Goal: Task Accomplishment & Management: Manage account settings

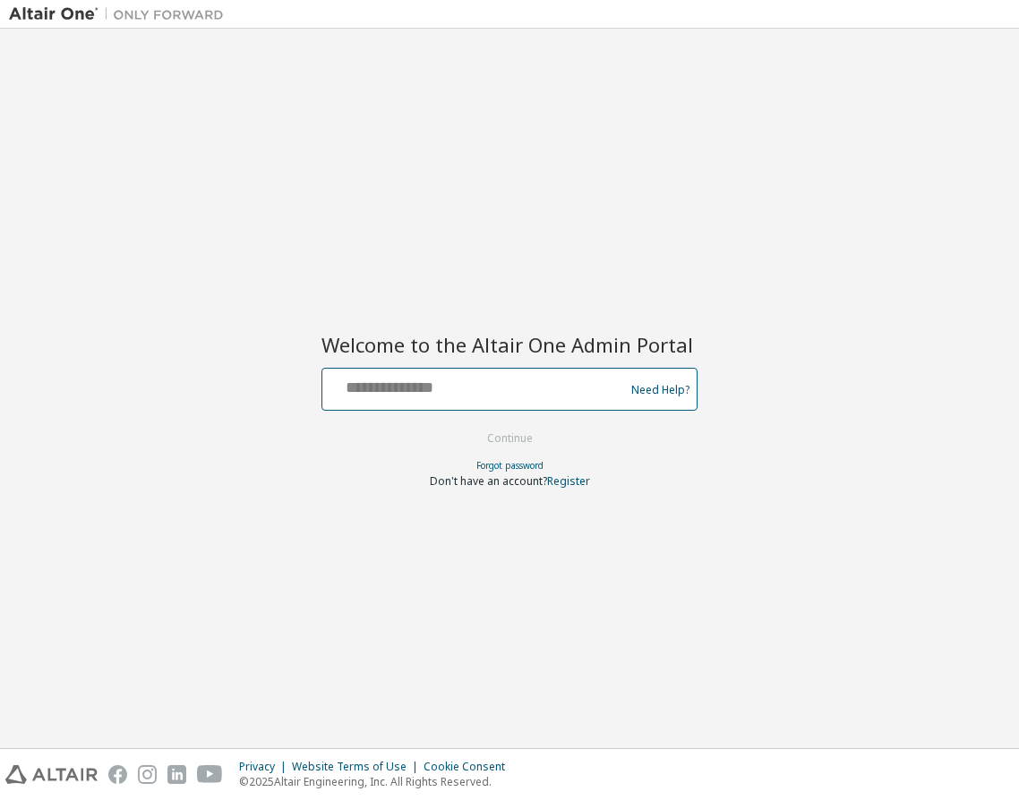
click at [432, 382] on input "text" at bounding box center [475, 385] width 293 height 26
type input "**********"
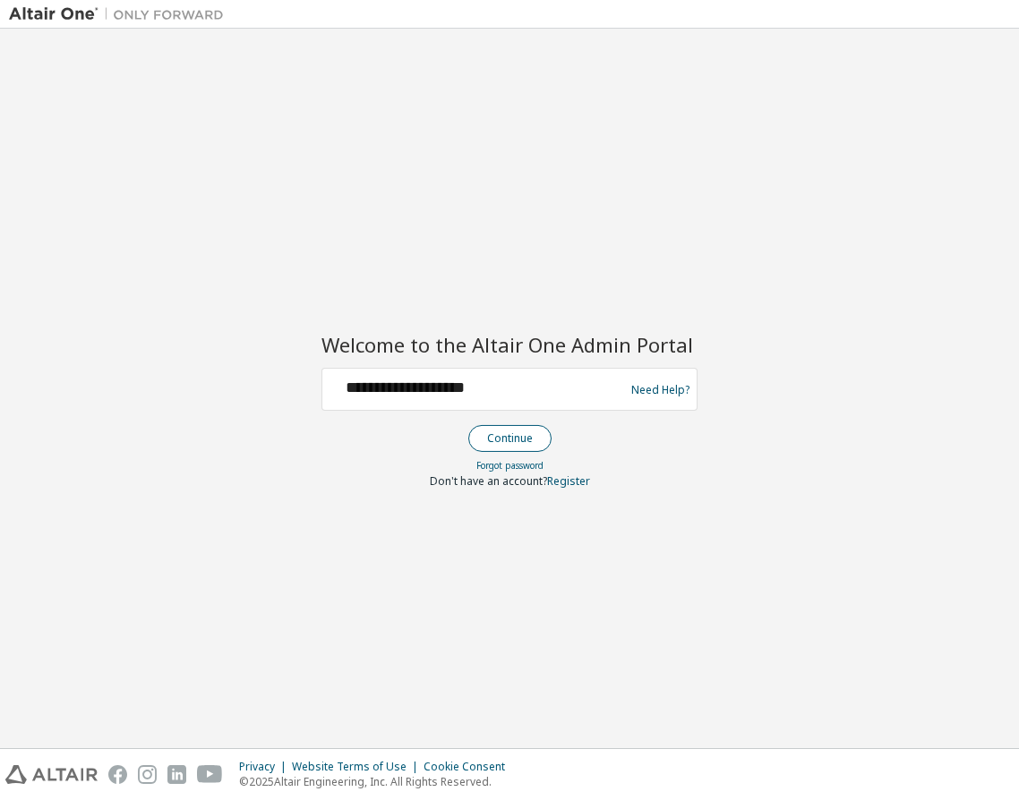
click at [488, 445] on button "Continue" at bounding box center [509, 438] width 83 height 27
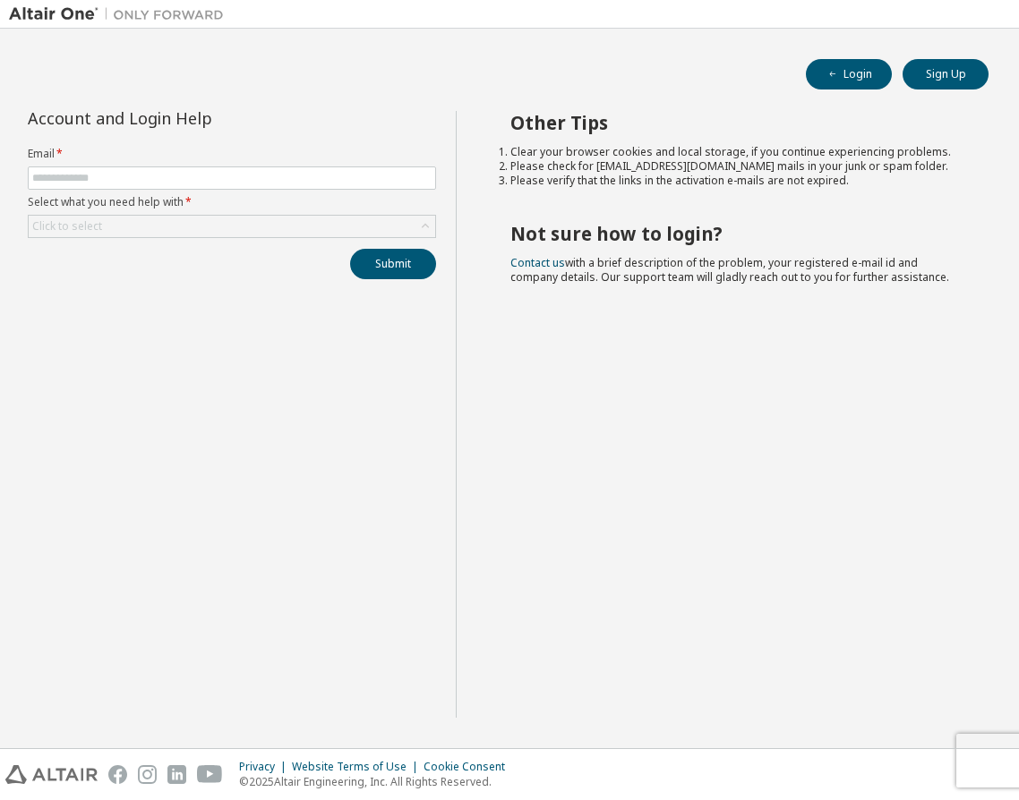
click at [104, 162] on form "Email * Select what you need help with * Click to select" at bounding box center [232, 192] width 408 height 91
click at [103, 173] on input "text" at bounding box center [231, 178] width 399 height 14
type input "**********"
click at [192, 227] on div "Click to select" at bounding box center [232, 226] width 406 height 21
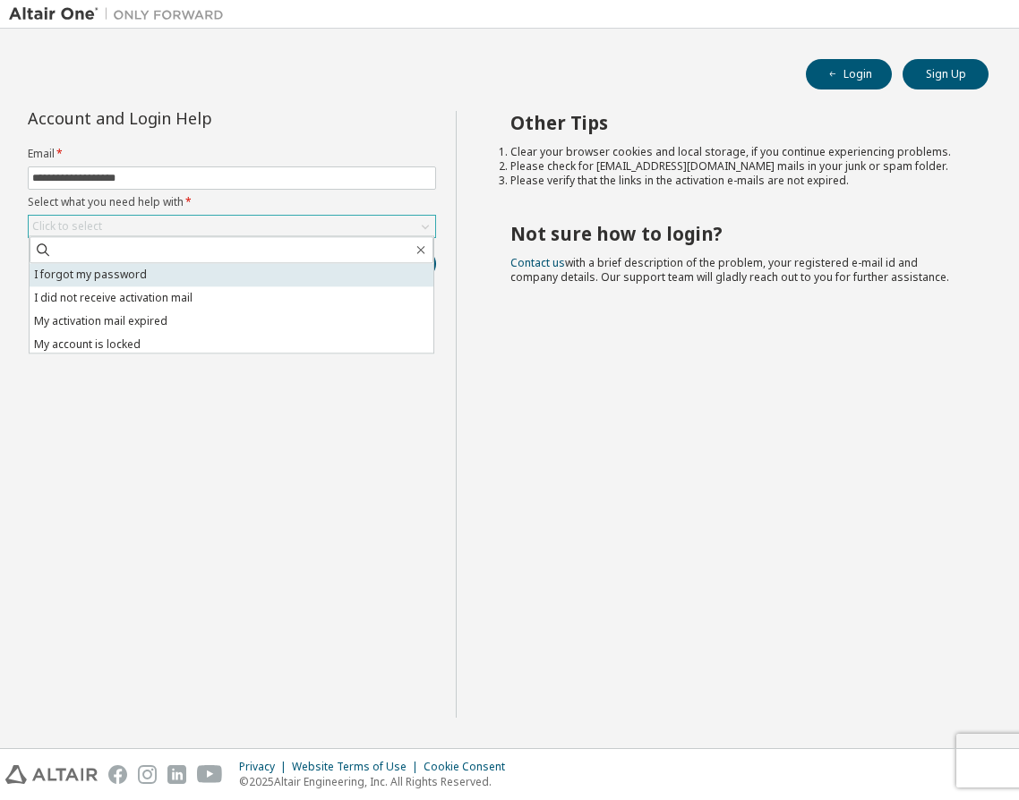
click at [161, 284] on li "I forgot my password" at bounding box center [232, 274] width 404 height 23
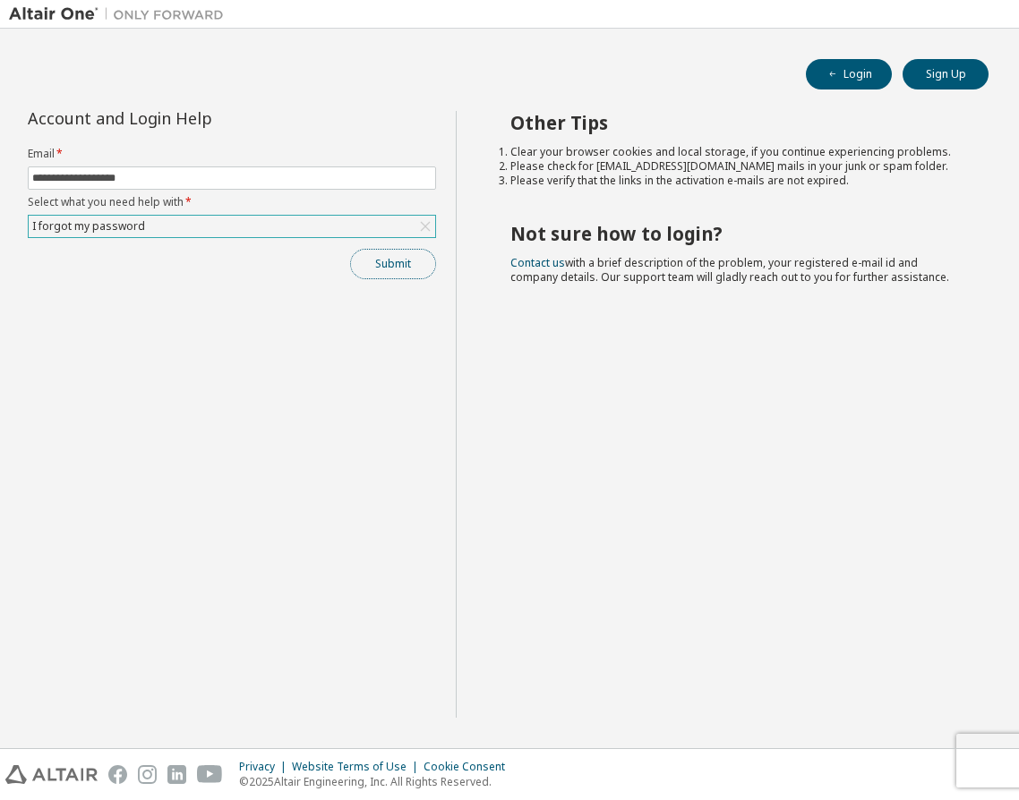
click at [361, 262] on button "Submit" at bounding box center [393, 264] width 86 height 30
click at [378, 252] on button "Submit" at bounding box center [393, 264] width 86 height 30
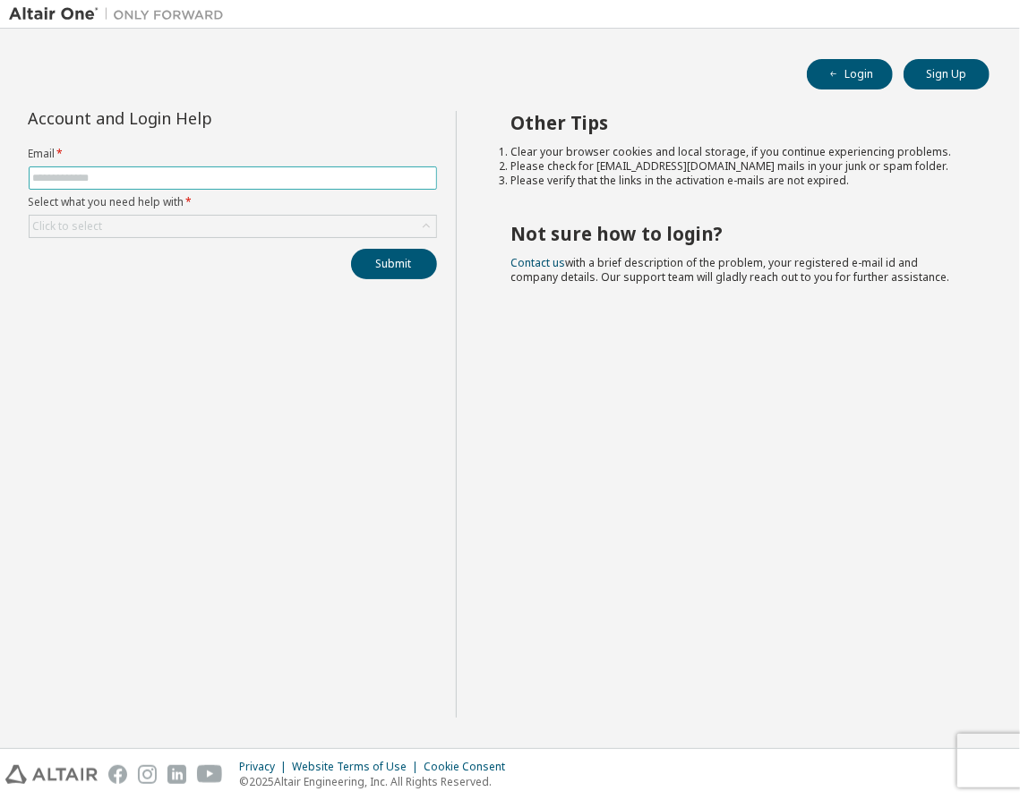
click at [107, 181] on input "text" at bounding box center [232, 178] width 399 height 14
type input "**********"
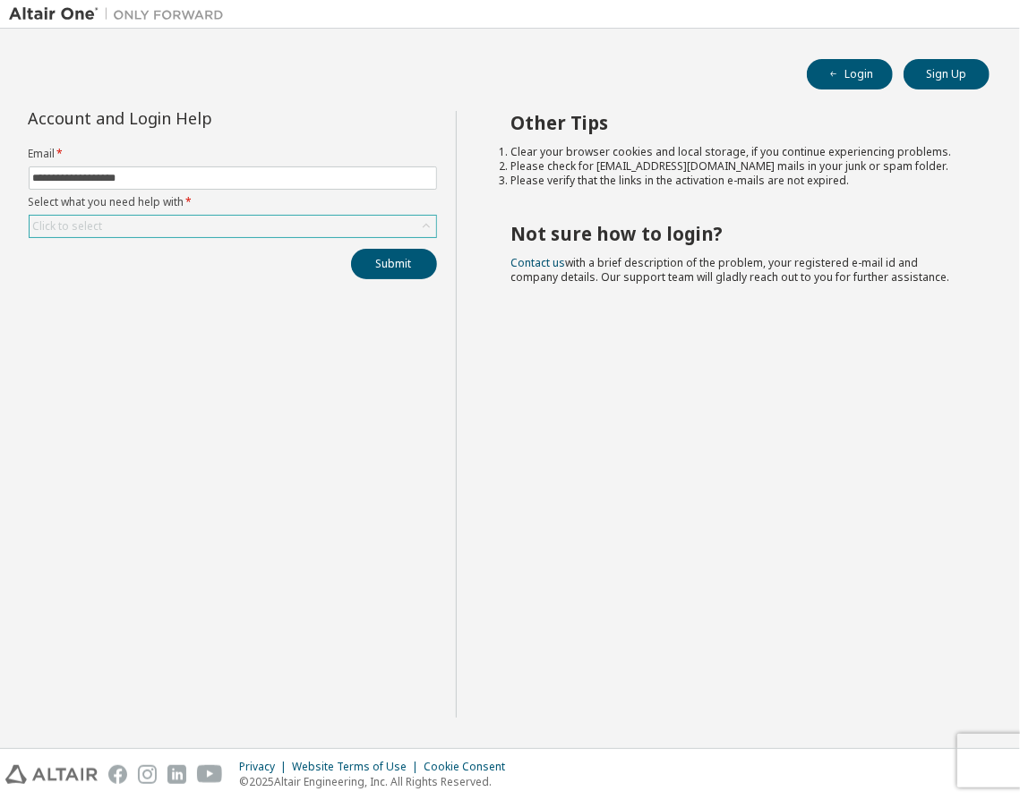
click at [96, 219] on div "Click to select" at bounding box center [68, 226] width 70 height 14
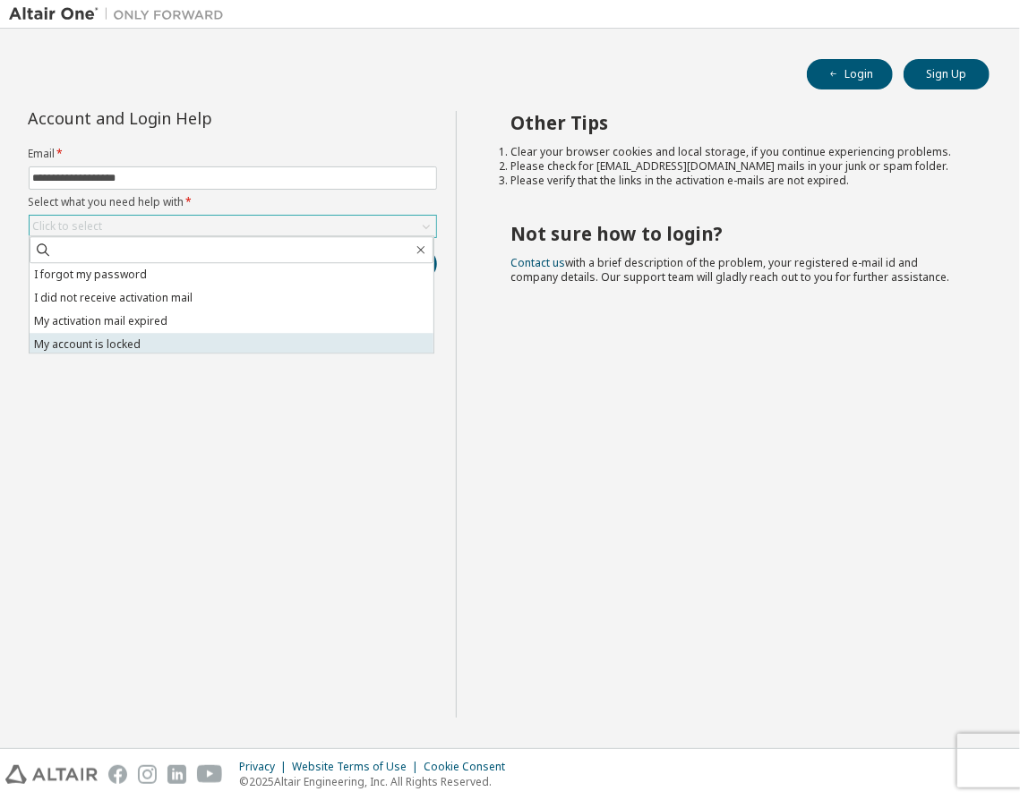
click at [115, 343] on li "My account is locked" at bounding box center [232, 344] width 404 height 23
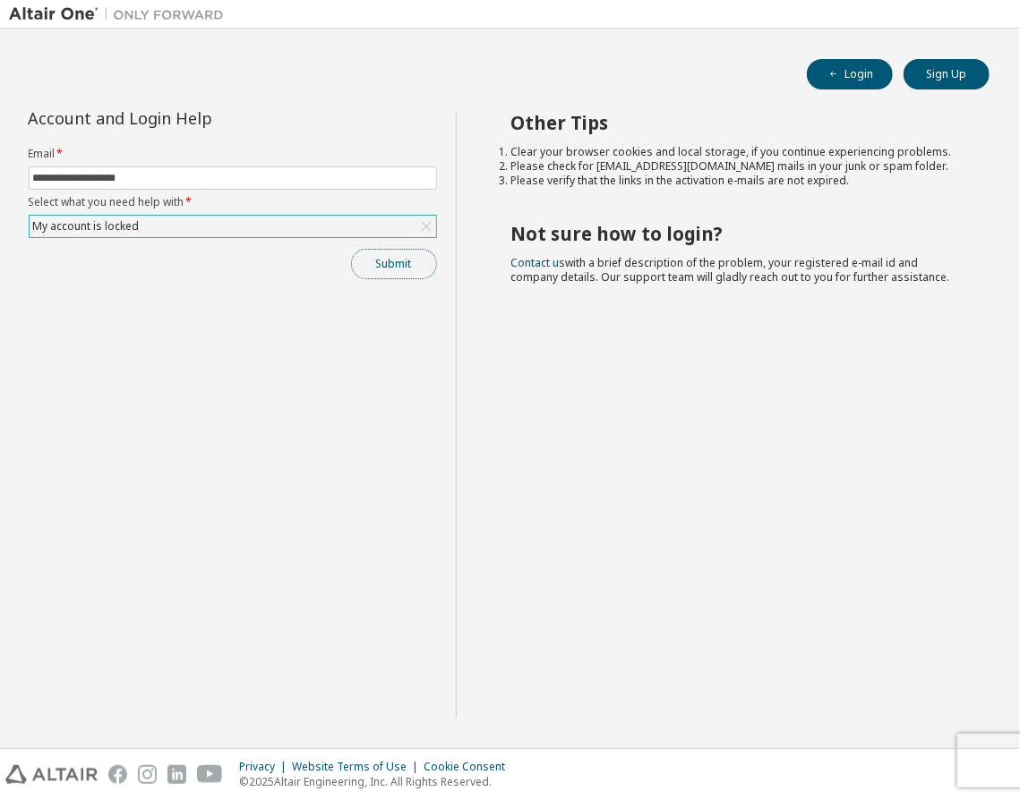
click at [388, 257] on button "Submit" at bounding box center [394, 264] width 86 height 30
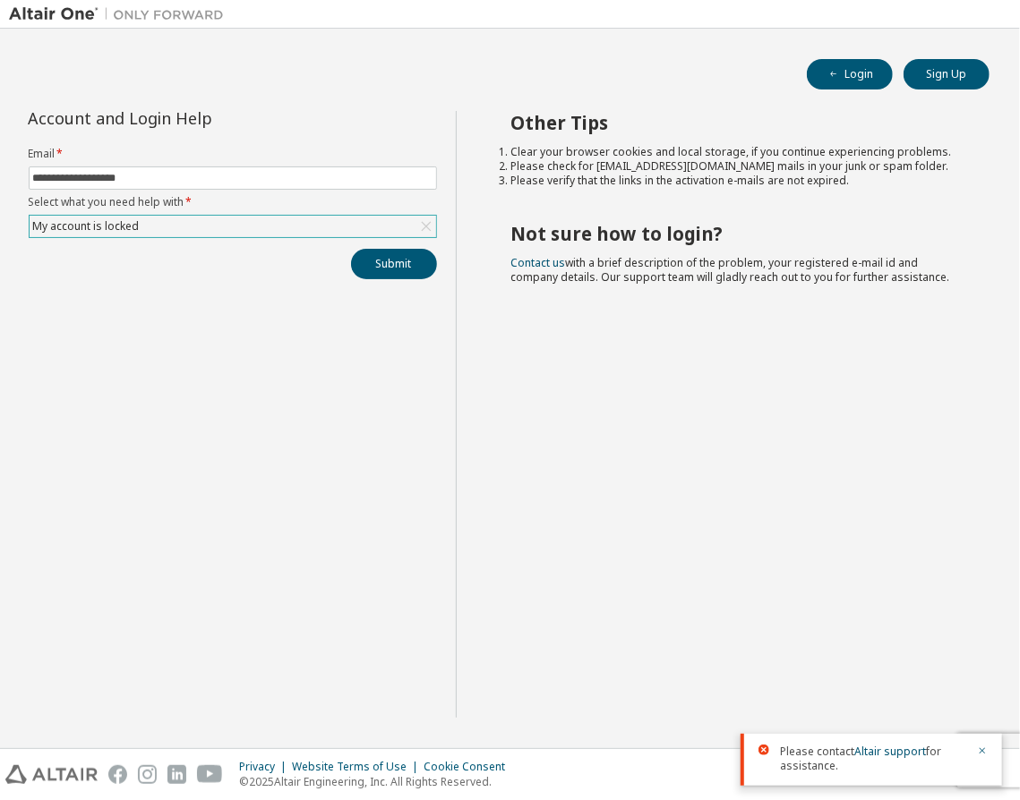
click at [256, 228] on div "My account is locked" at bounding box center [233, 226] width 406 height 21
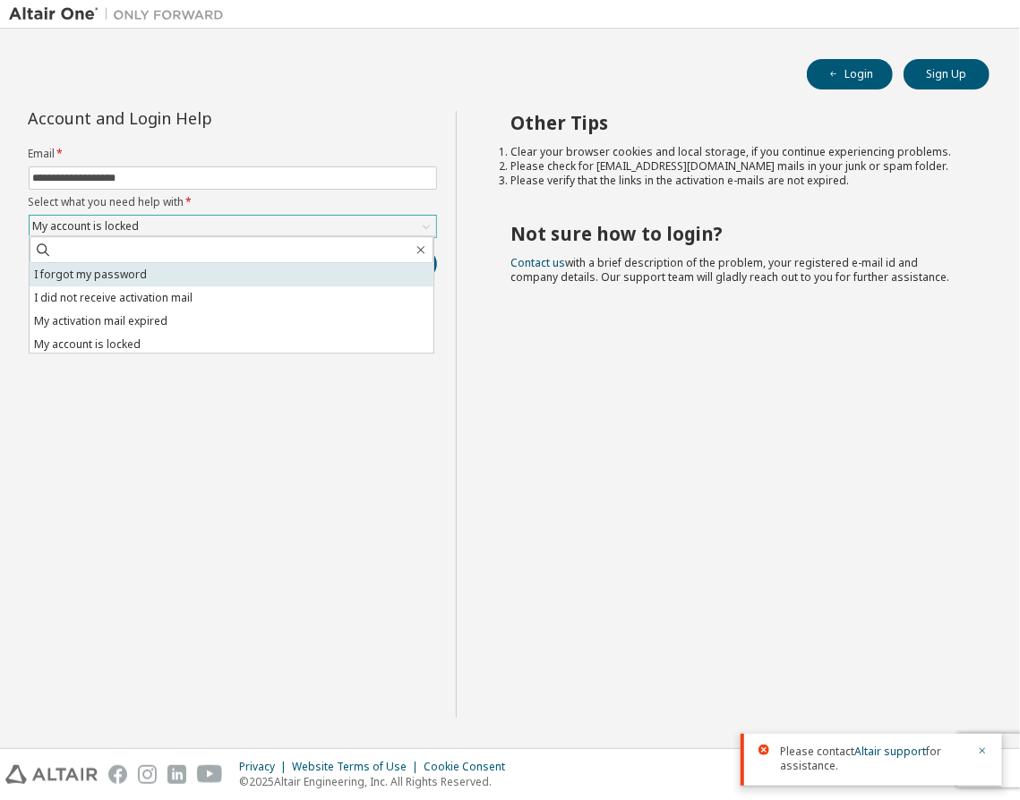
click at [111, 279] on li "I forgot my password" at bounding box center [232, 274] width 404 height 23
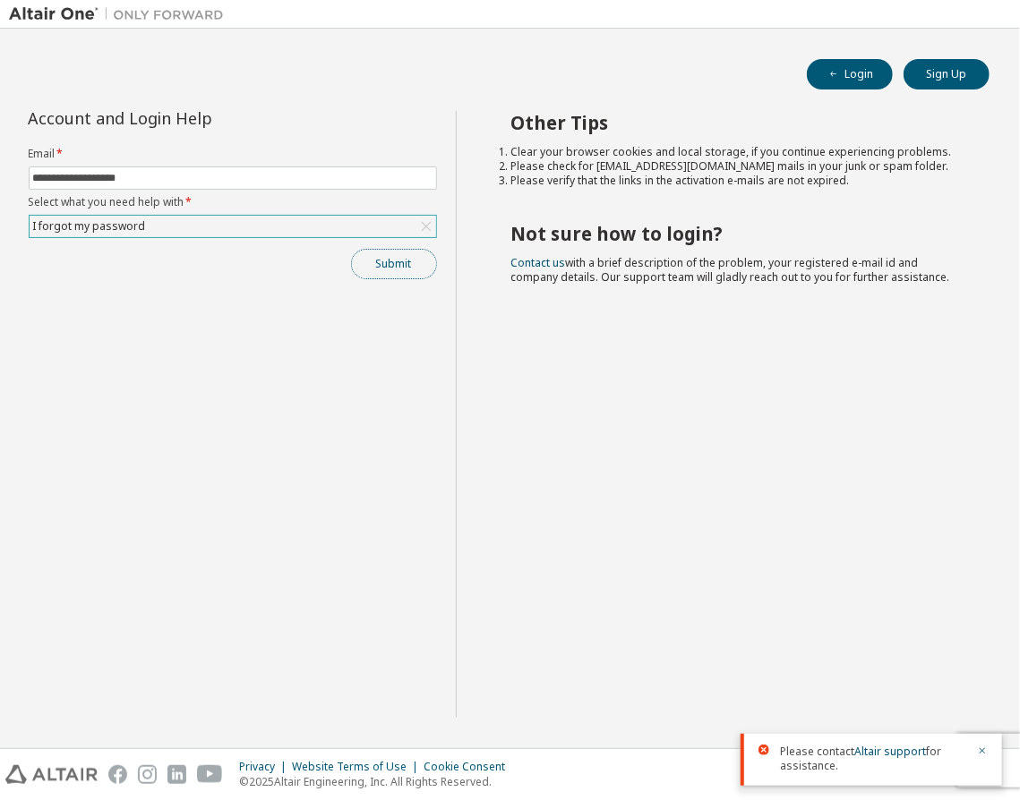
click at [365, 264] on button "Submit" at bounding box center [394, 264] width 86 height 30
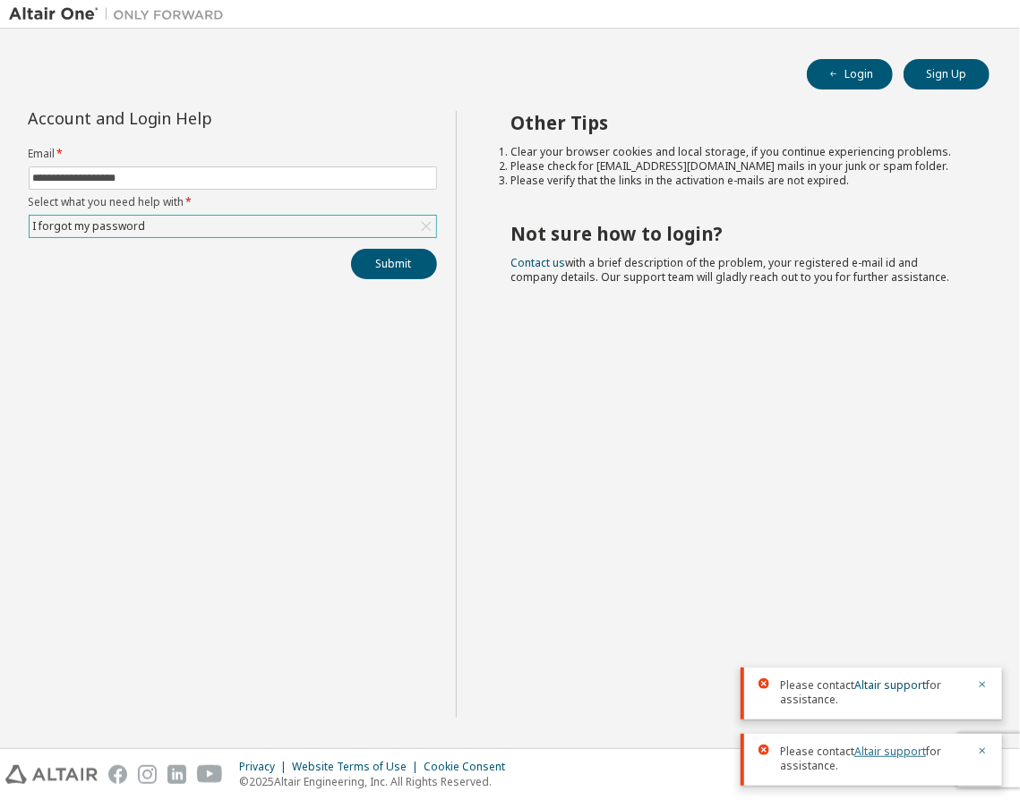
click at [888, 756] on link "Altair support" at bounding box center [890, 751] width 72 height 15
